Goal: Information Seeking & Learning: Learn about a topic

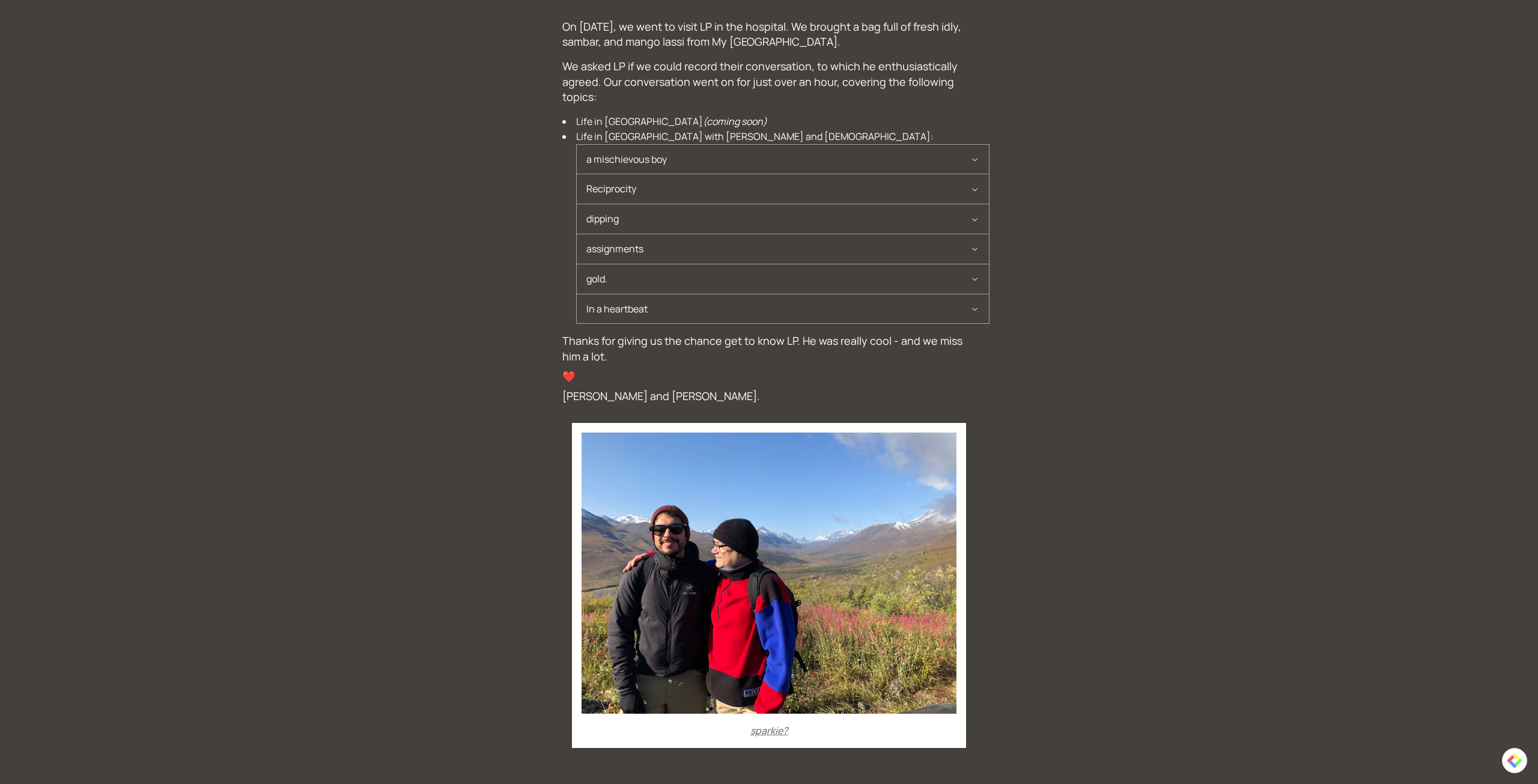
click at [647, 165] on span "a mischievous boy" at bounding box center [778, 160] width 384 height 29
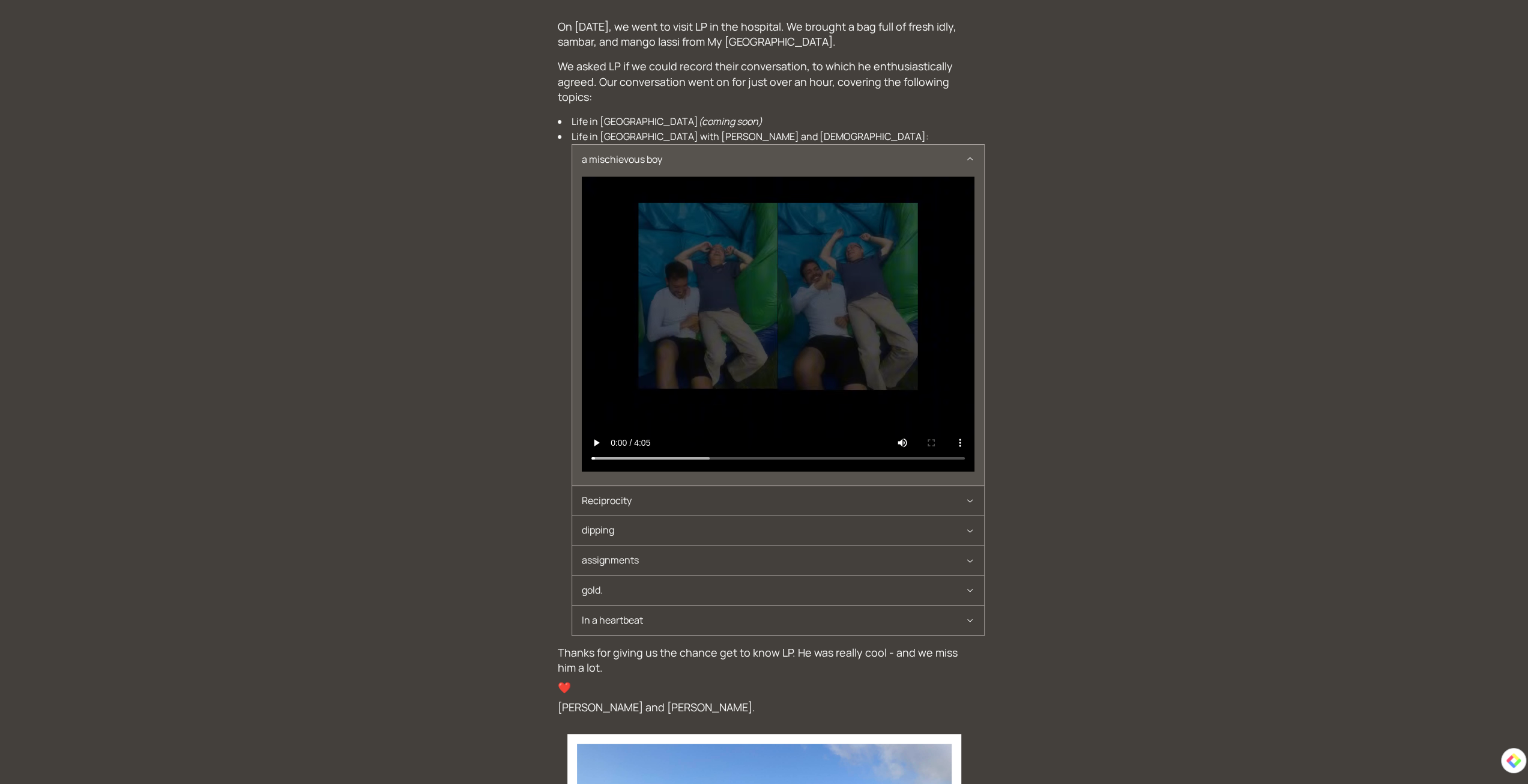
click at [963, 158] on span "a mischievous boy" at bounding box center [774, 160] width 384 height 29
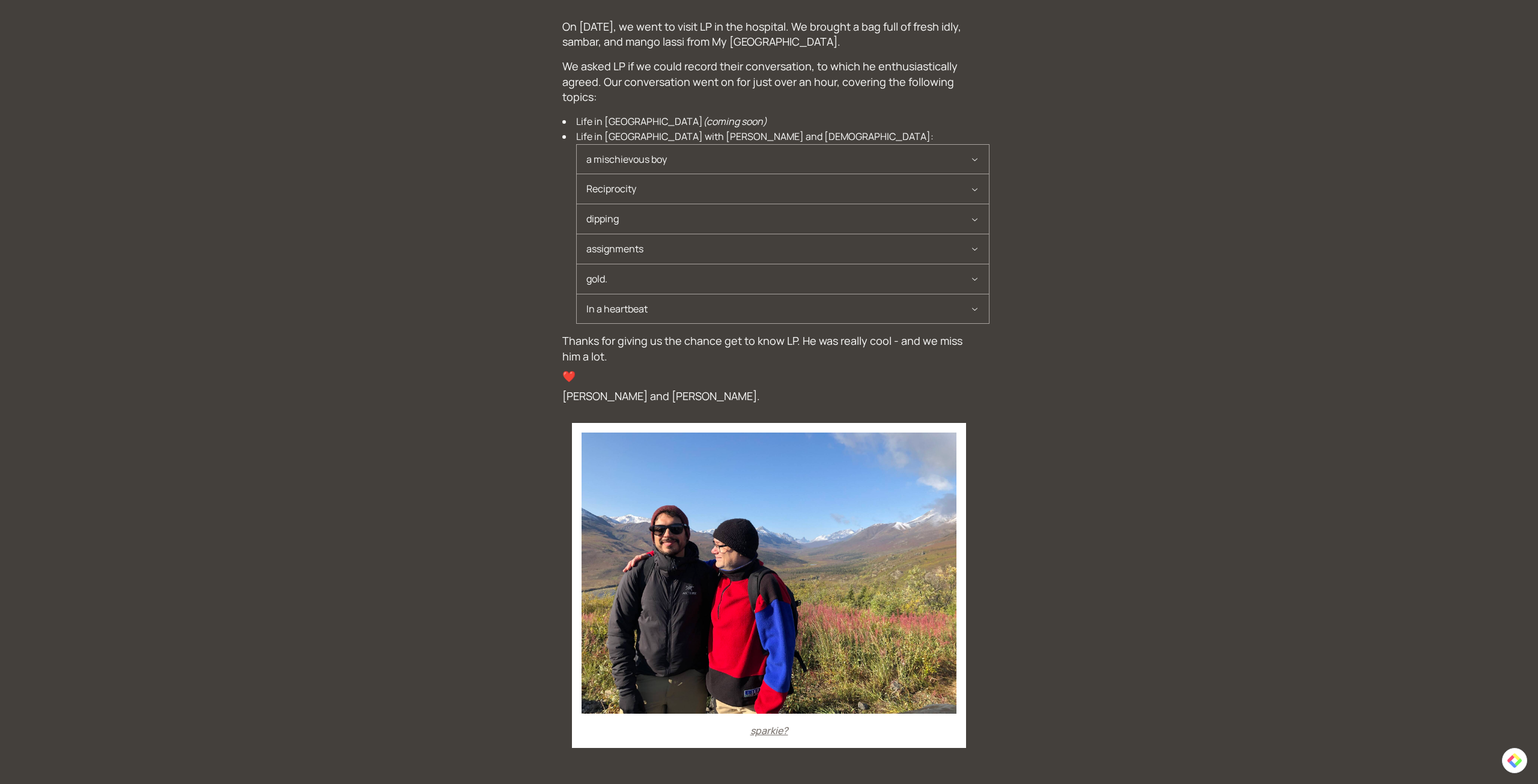
click at [974, 189] on icon "button" at bounding box center [974, 189] width 9 height 10
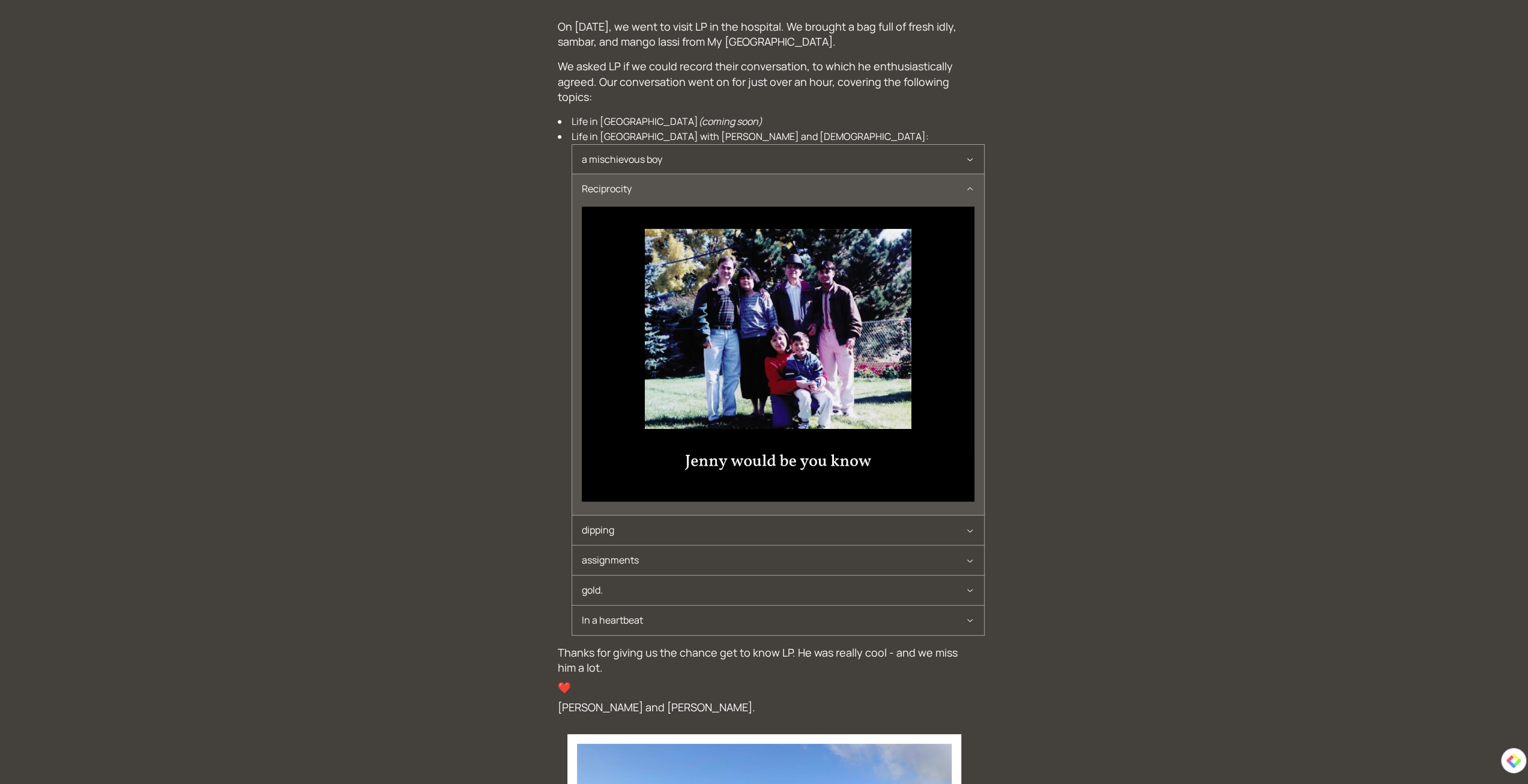
click at [974, 189] on icon "button" at bounding box center [970, 189] width 9 height 10
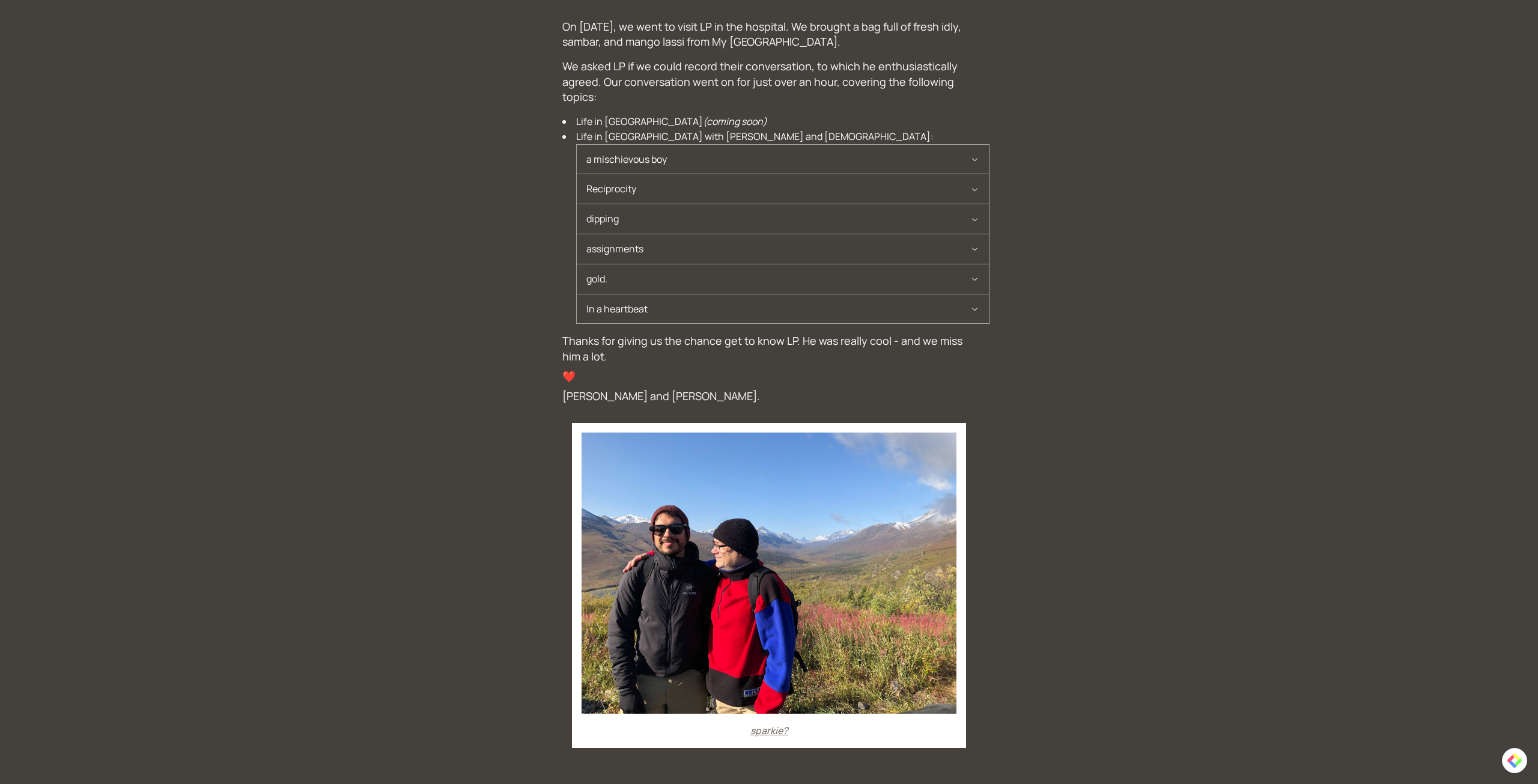
click at [657, 214] on span "dipping" at bounding box center [778, 219] width 384 height 29
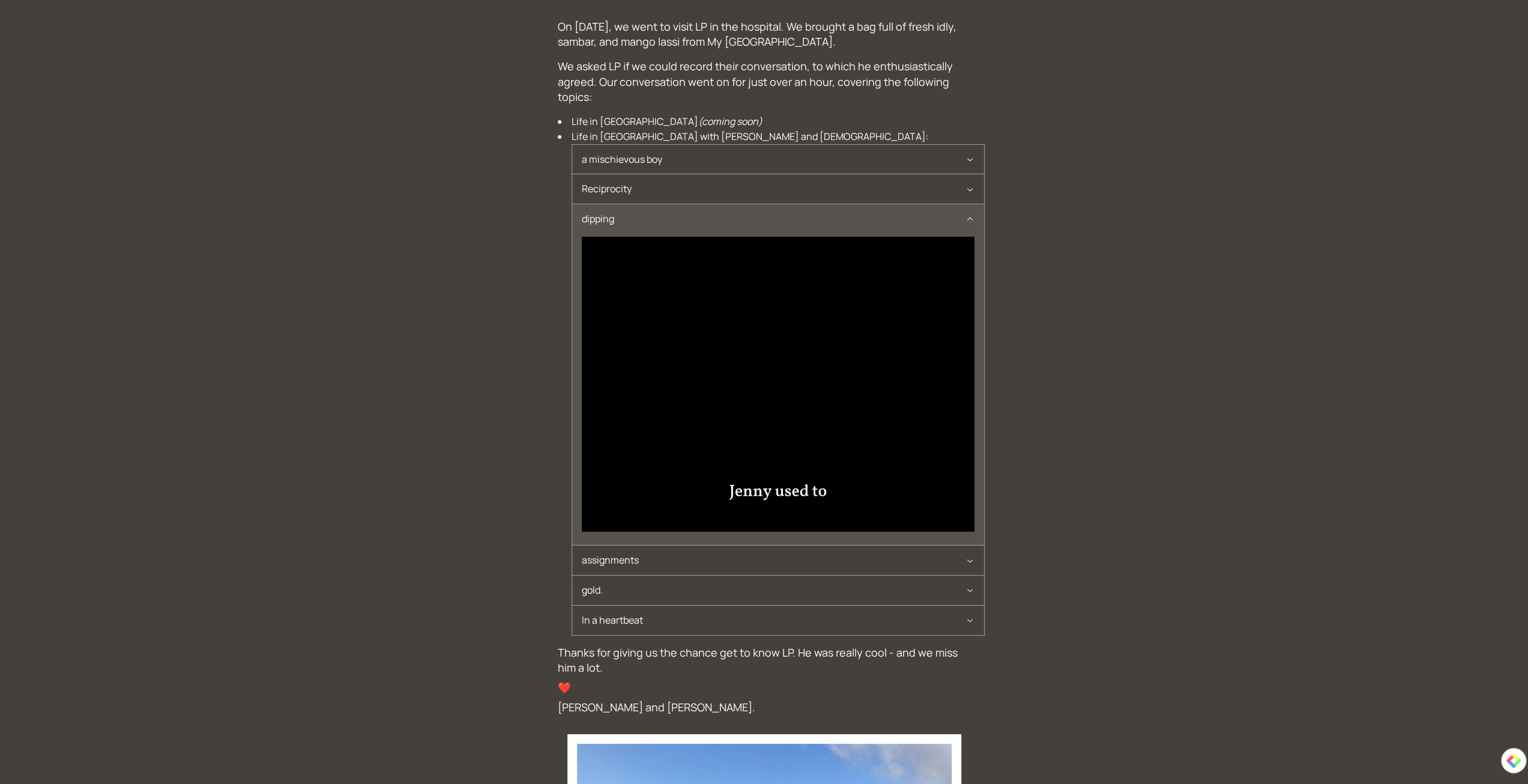
click at [657, 212] on span "dipping" at bounding box center [774, 219] width 384 height 29
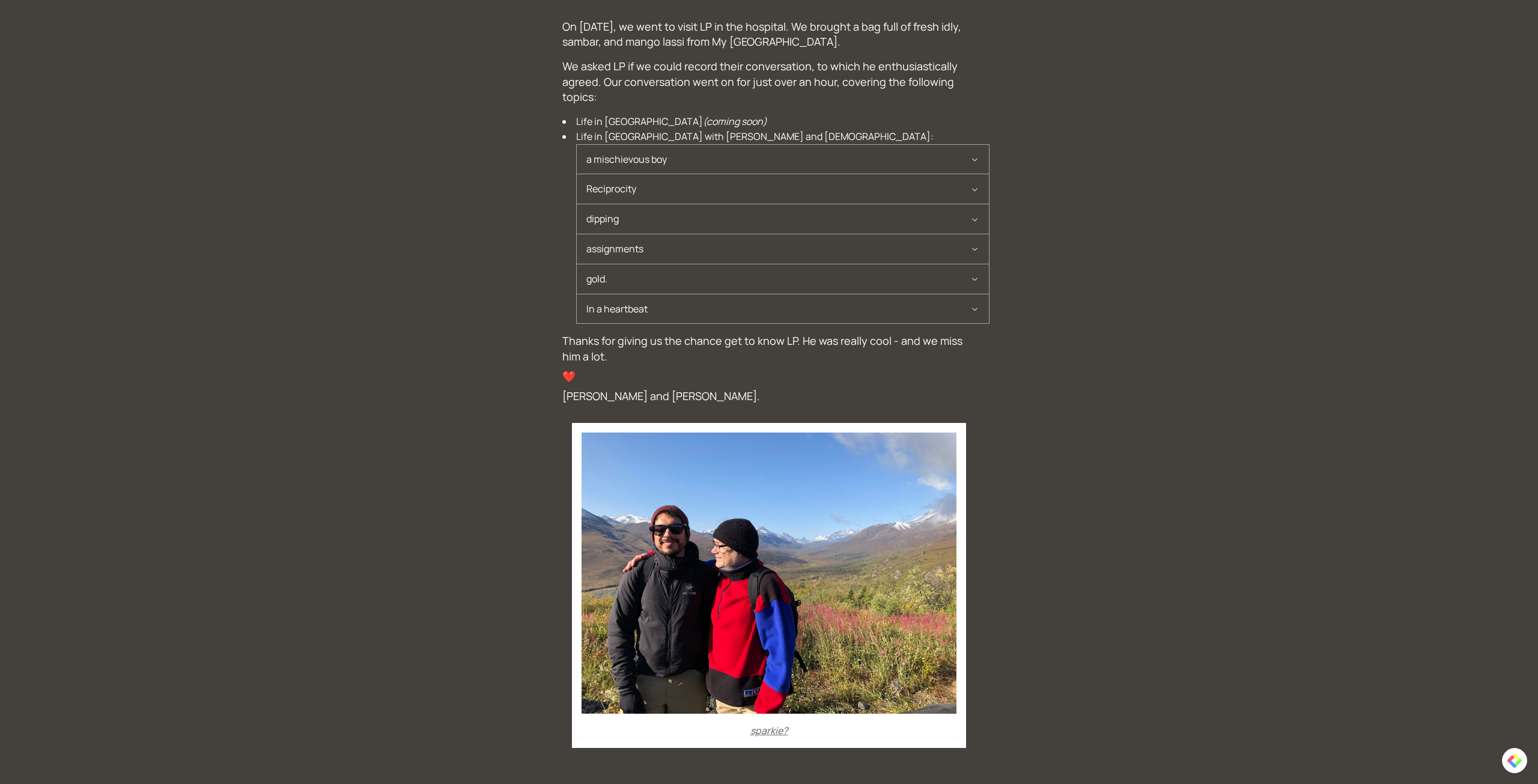
click at [657, 242] on span "assignments" at bounding box center [778, 249] width 384 height 29
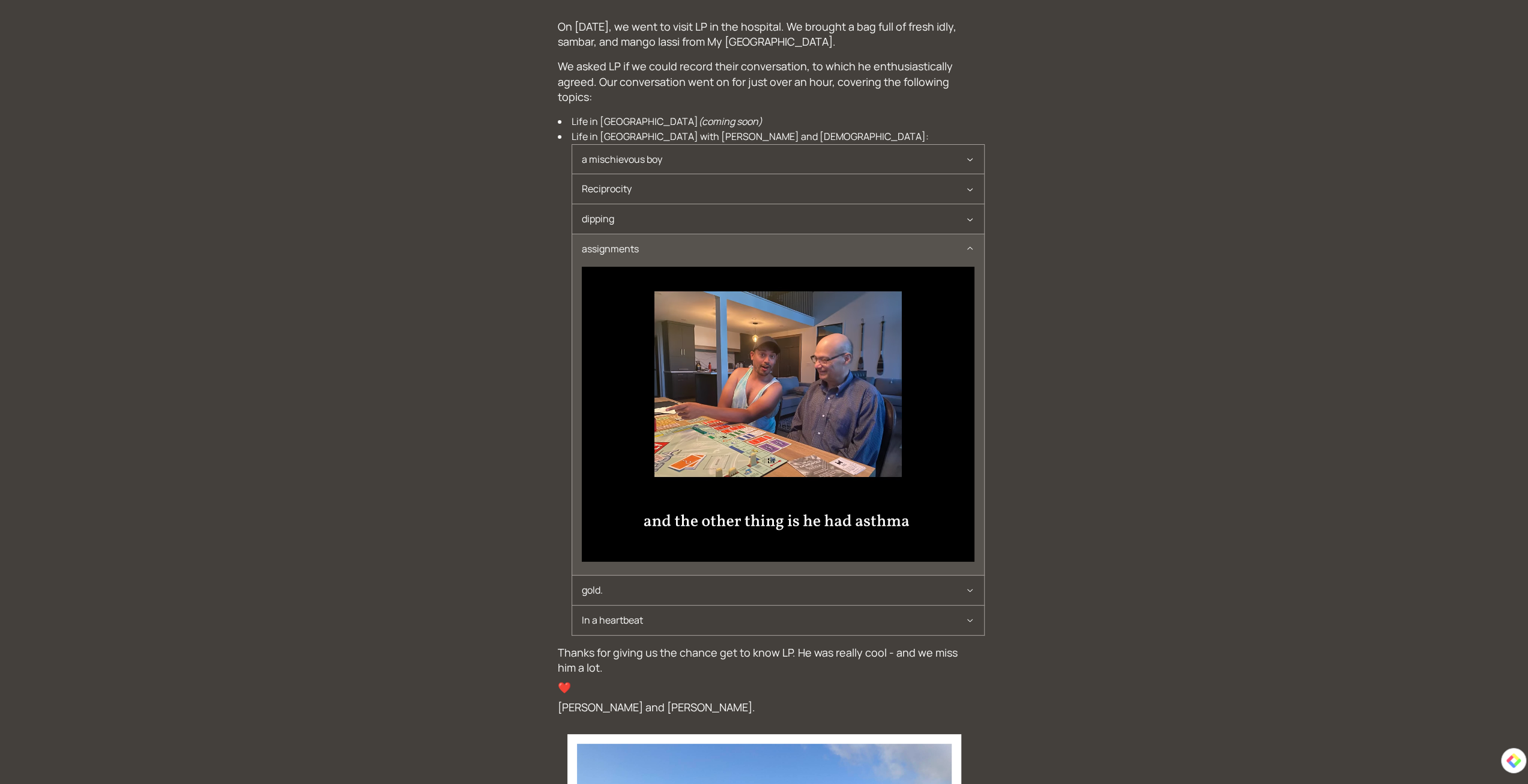
click at [653, 247] on span "assignments" at bounding box center [774, 249] width 384 height 29
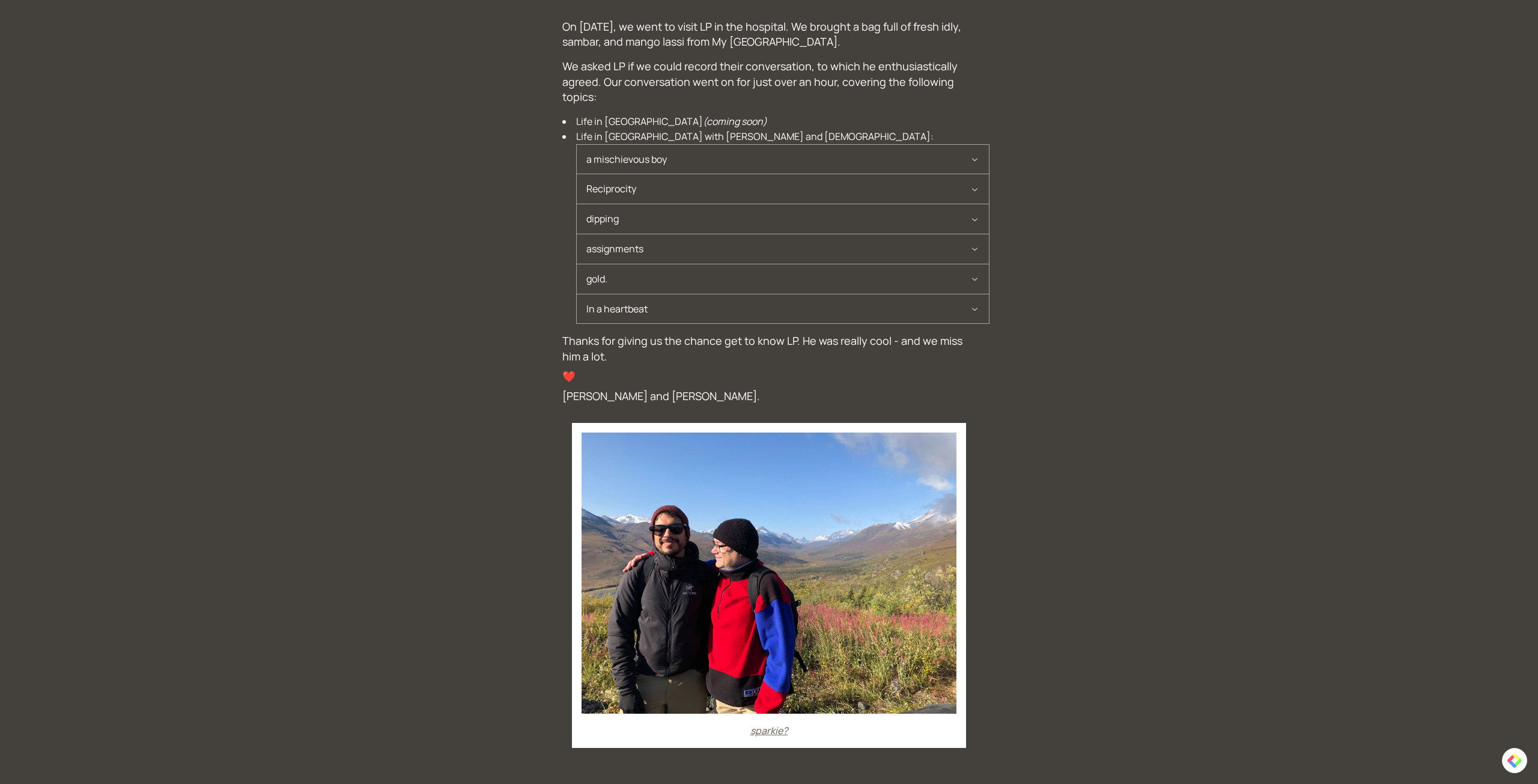
click at [638, 283] on span "gold." at bounding box center [778, 279] width 384 height 29
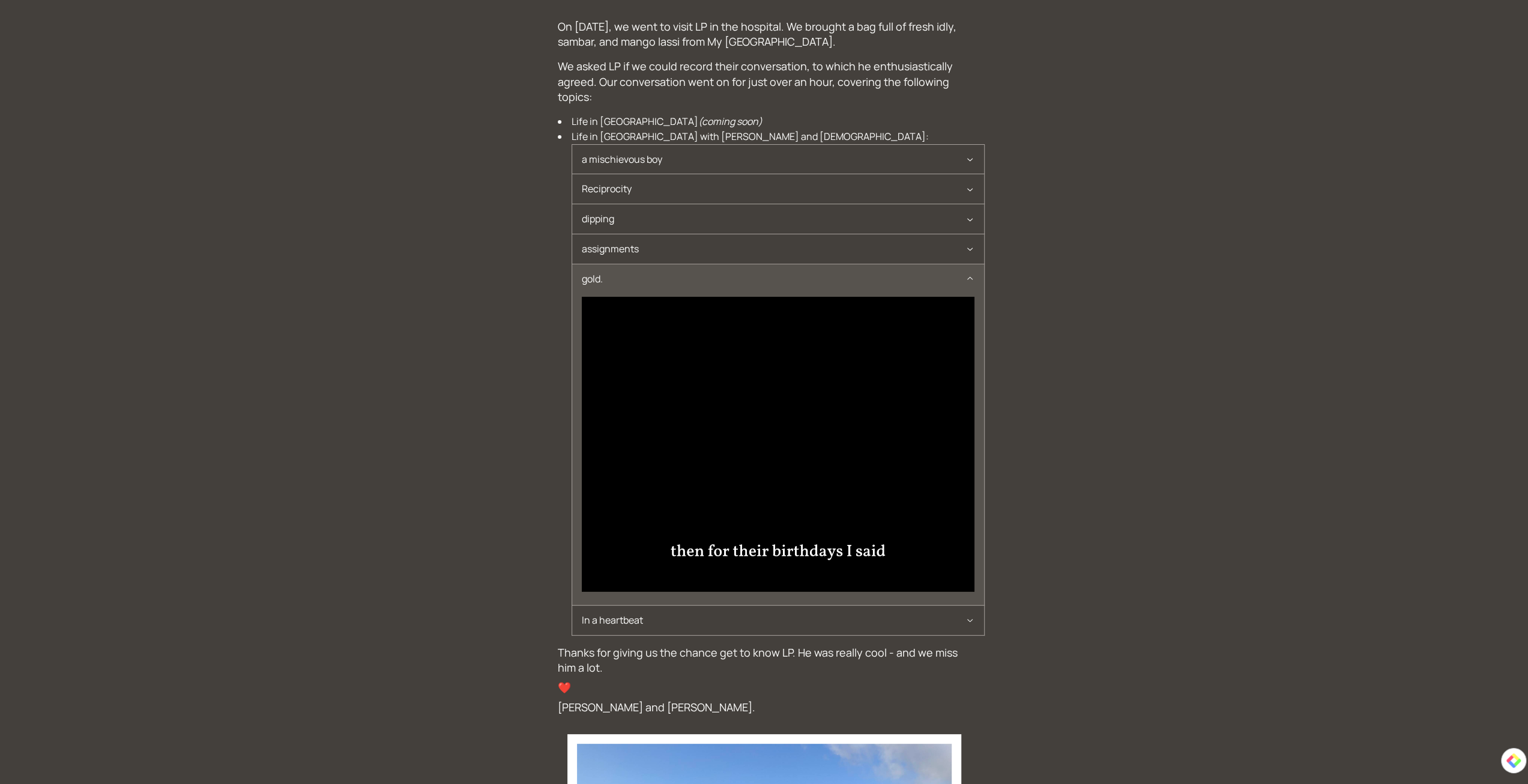
click at [636, 278] on span "gold." at bounding box center [774, 279] width 384 height 29
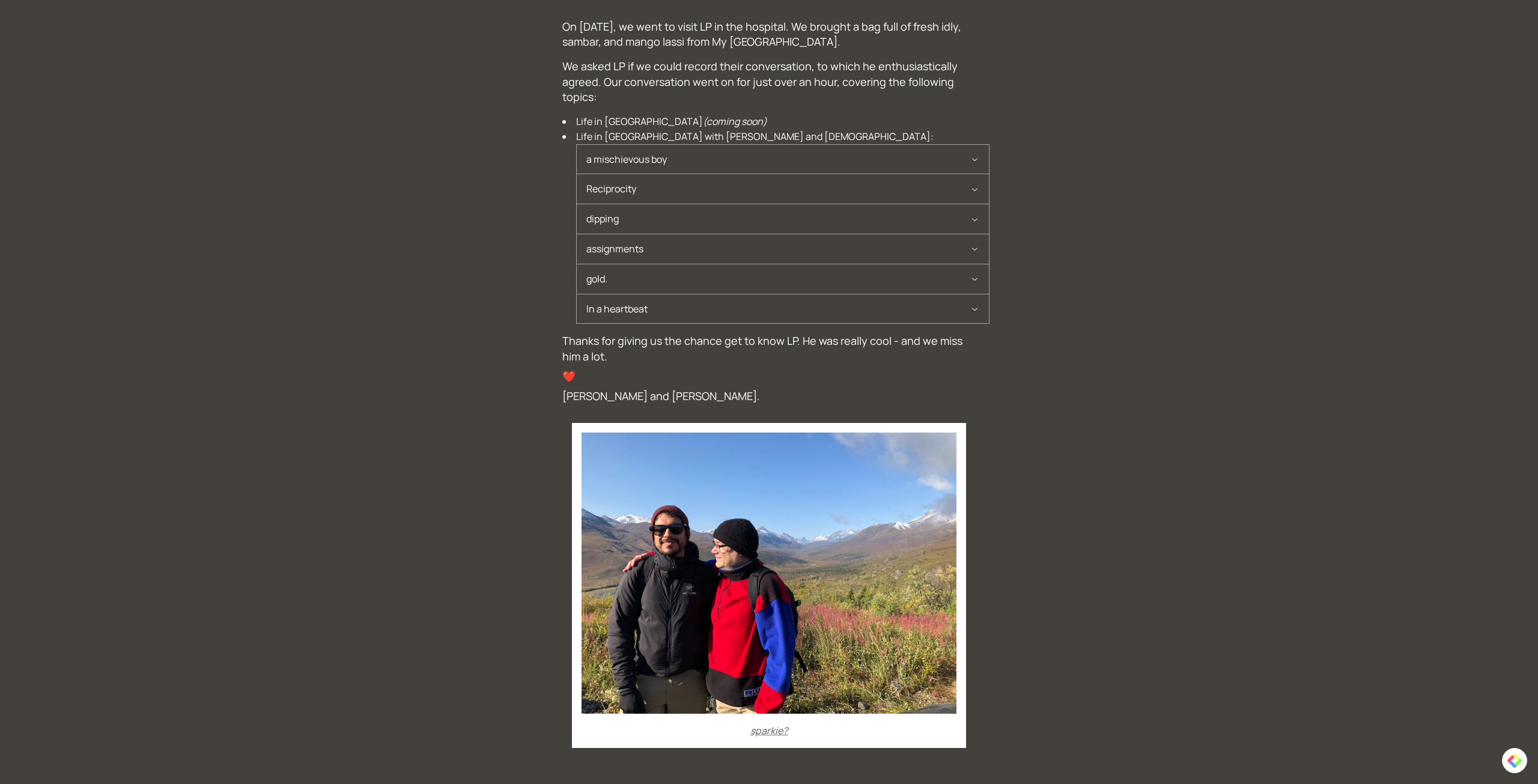
click at [631, 314] on span "In a heartbeat" at bounding box center [778, 309] width 384 height 29
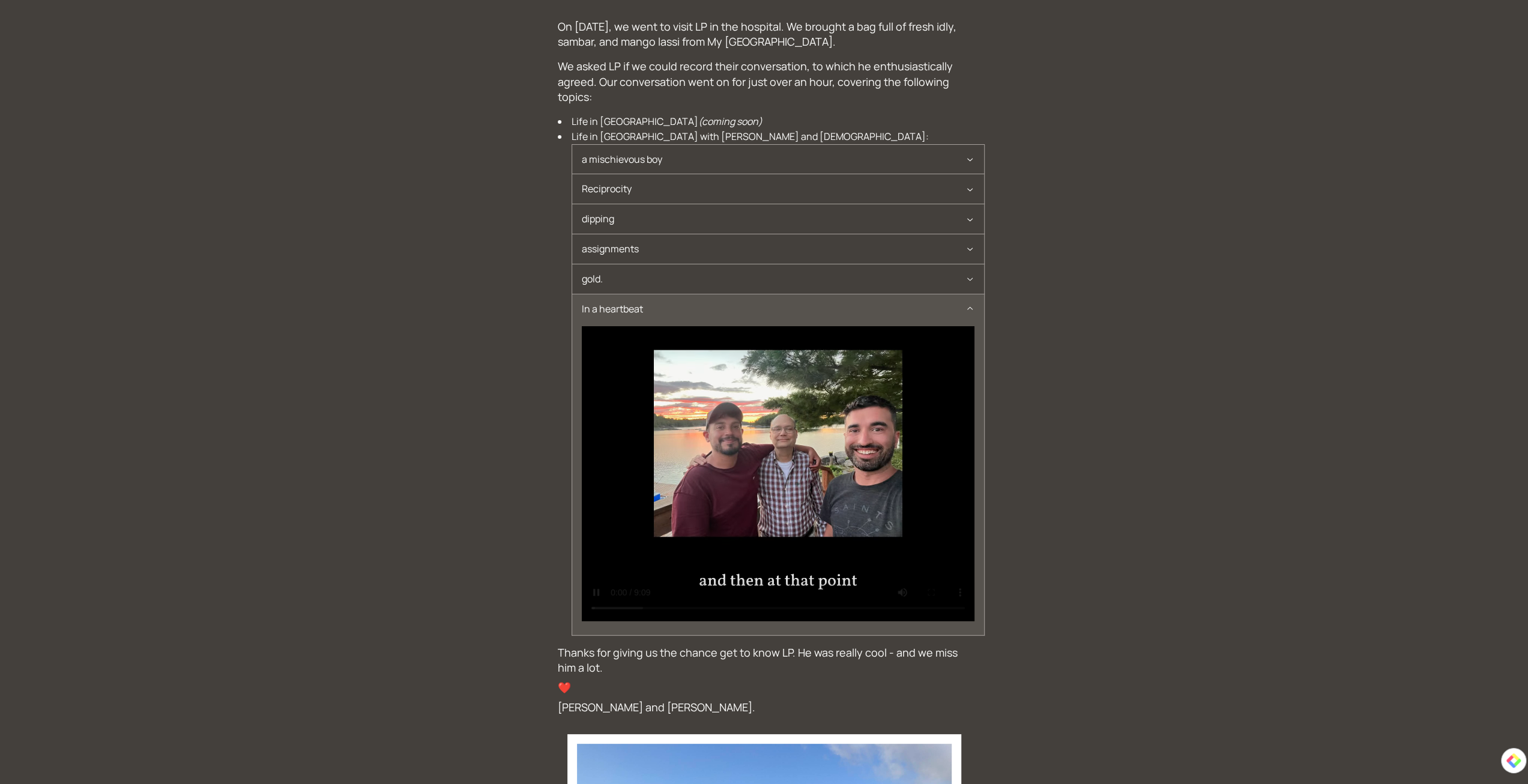
click at [631, 314] on span "In a heartbeat" at bounding box center [774, 309] width 384 height 29
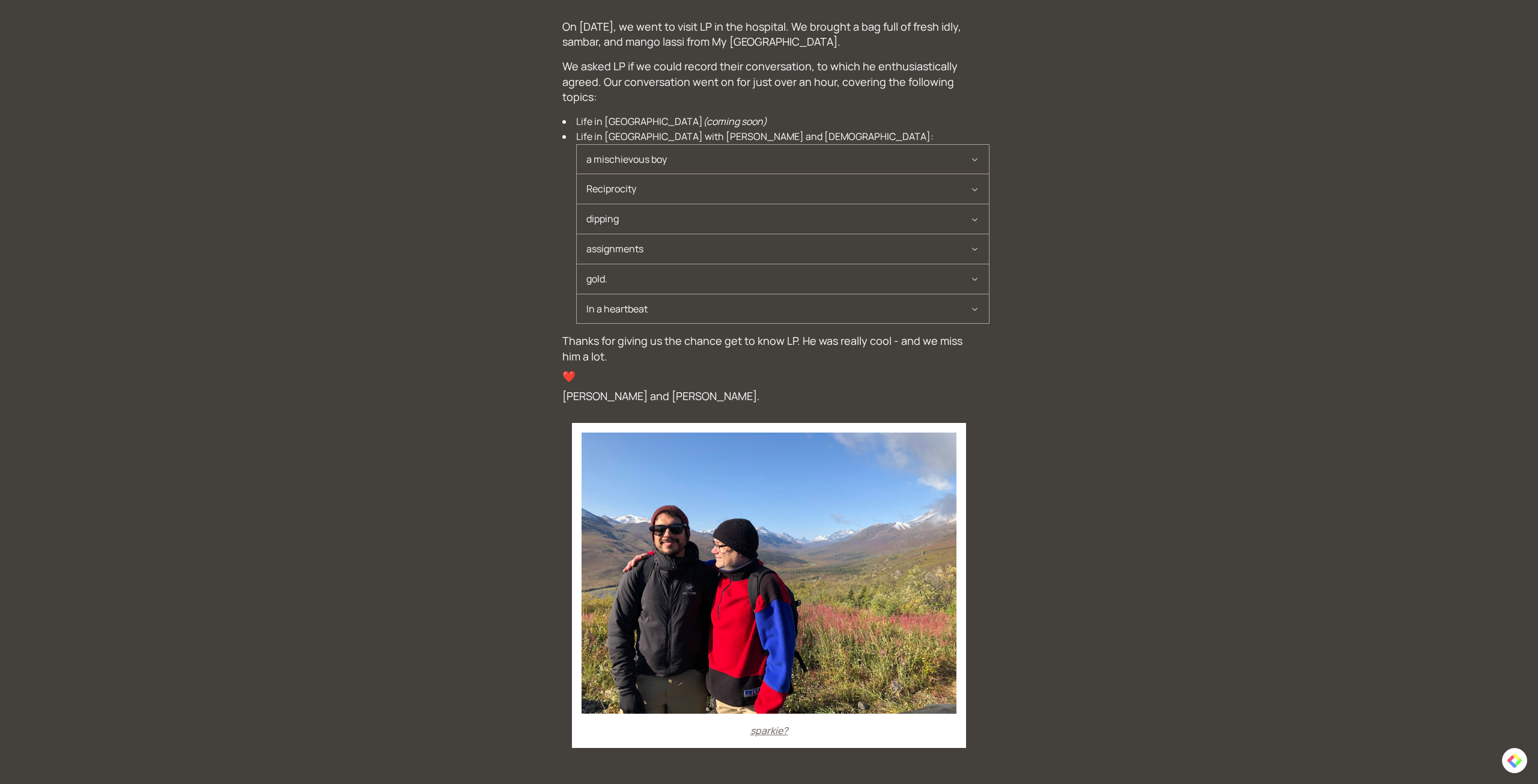
click at [761, 719] on div "sparkie?" at bounding box center [769, 585] width 375 height 305
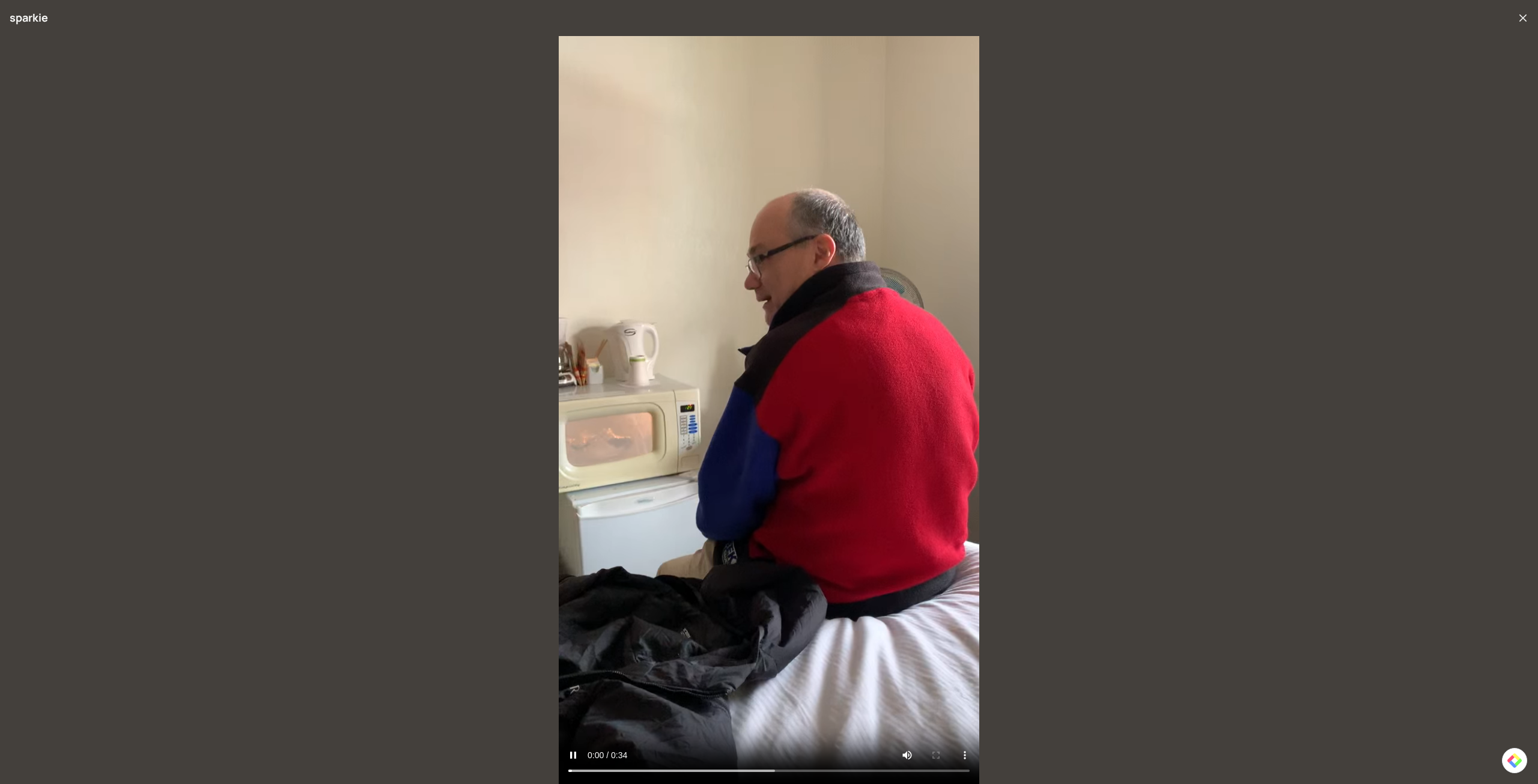
drag, startPoint x: 1517, startPoint y: 15, endPoint x: 1491, endPoint y: 3, distance: 28.6
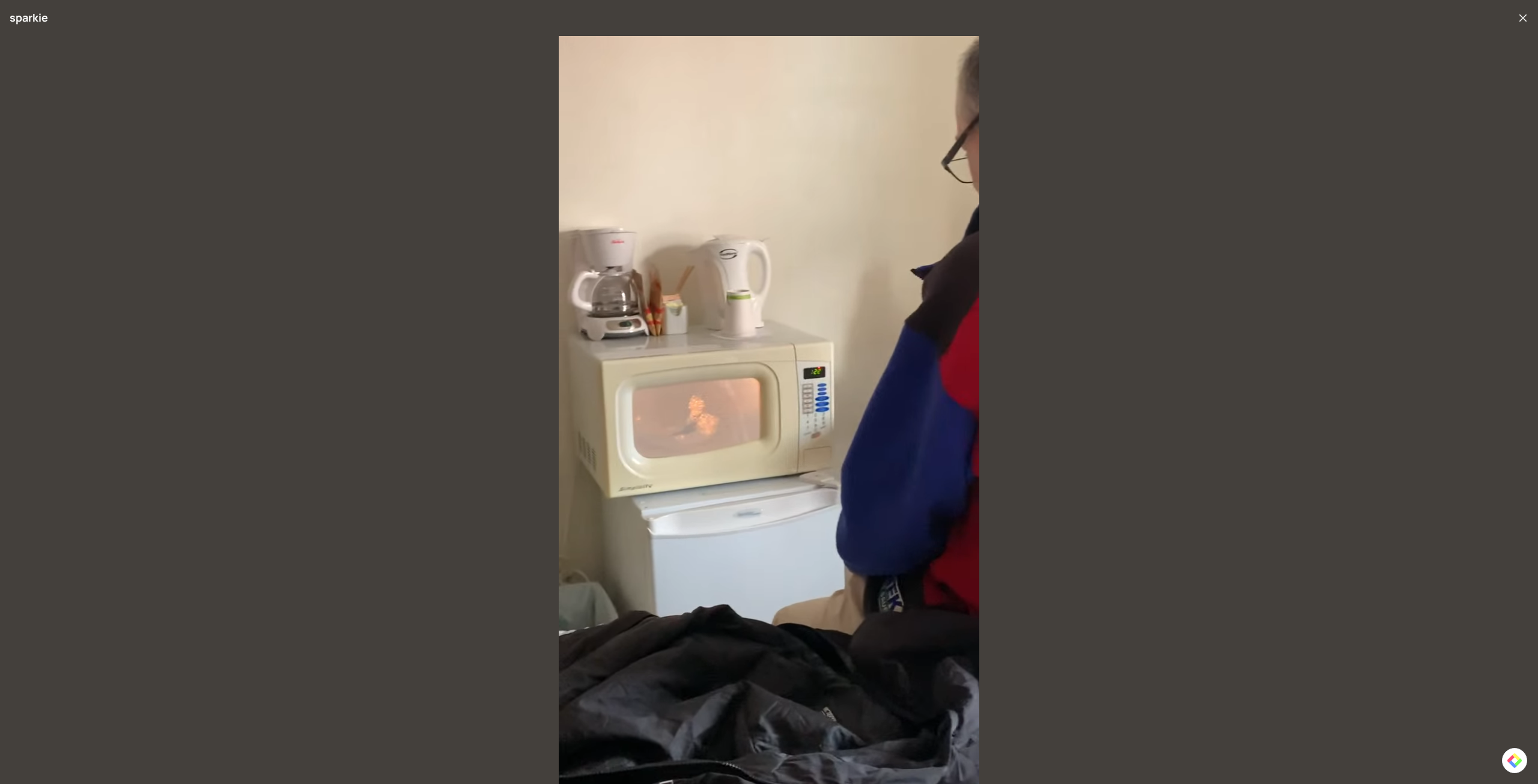
click at [1517, 13] on icon "button" at bounding box center [1522, 18] width 12 height 12
